Goal: Transaction & Acquisition: Purchase product/service

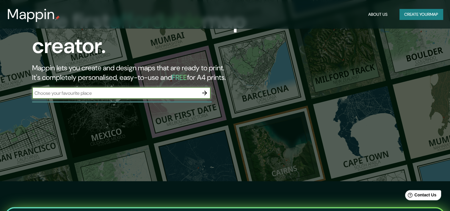
click at [411, 16] on button "Create your map" at bounding box center [421, 14] width 43 height 11
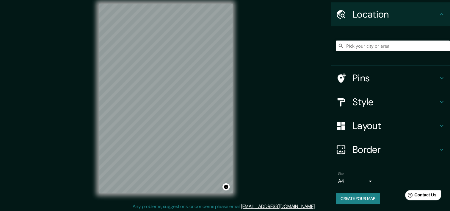
scroll to position [7, 0]
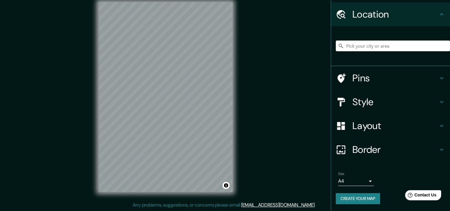
click at [357, 197] on button "Create your map" at bounding box center [358, 198] width 44 height 11
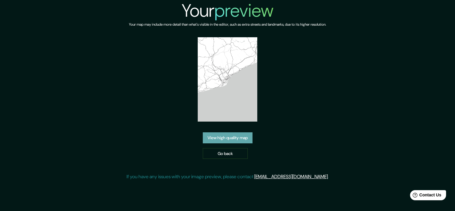
click at [237, 139] on link "View high quality map" at bounding box center [228, 137] width 50 height 11
